Goal: Entertainment & Leisure: Consume media (video, audio)

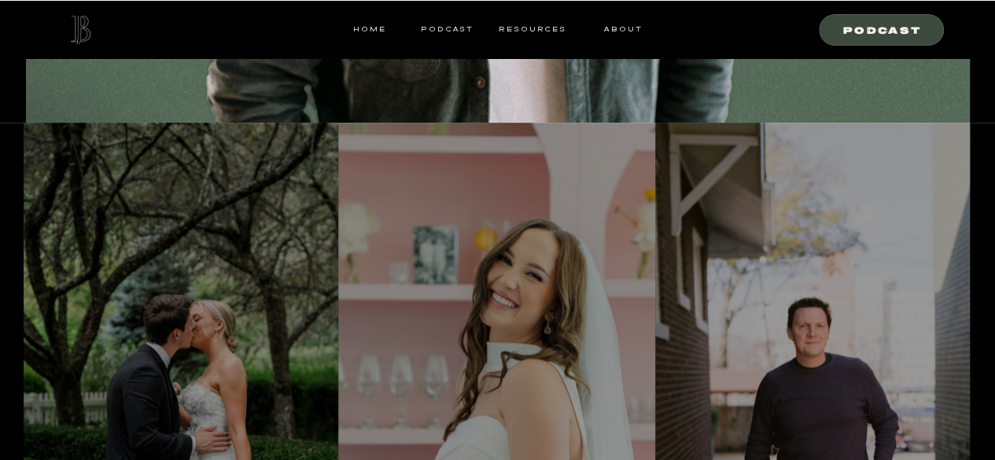
scroll to position [629, 0]
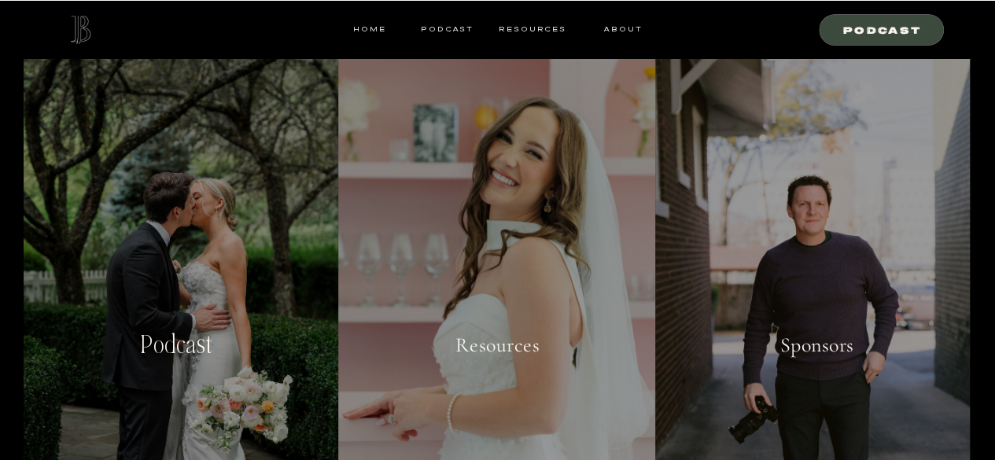
click at [875, 37] on div at bounding box center [881, 29] width 125 height 31
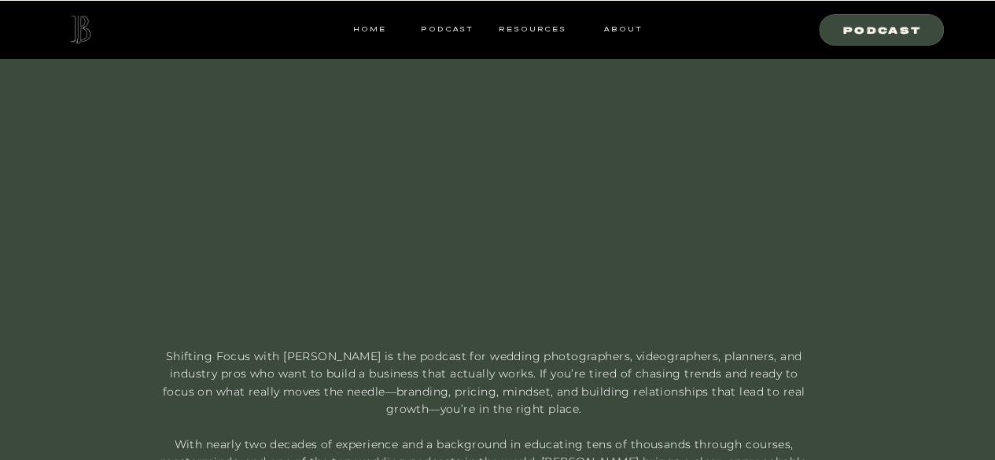
scroll to position [708, 0]
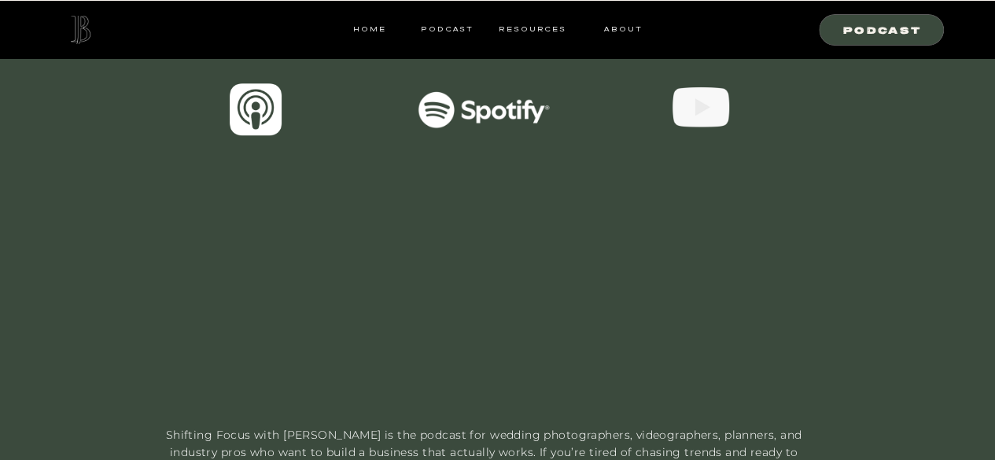
click at [511, 113] on div at bounding box center [484, 109] width 134 height 37
click at [462, 307] on video "Your browser does not support the video tag." at bounding box center [498, 276] width 439 height 247
click at [717, 100] on div at bounding box center [701, 107] width 57 height 57
